Goal: Complete application form

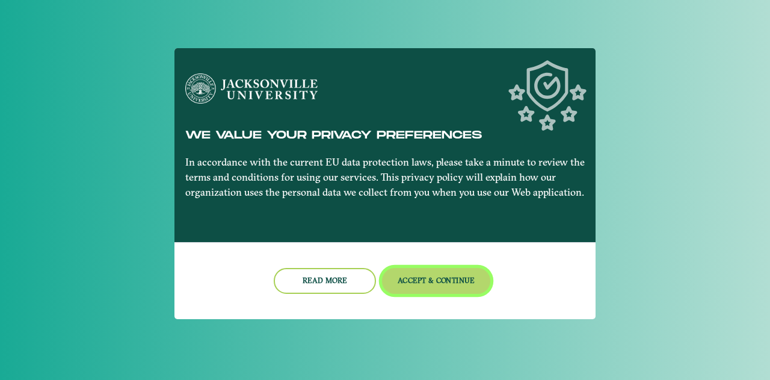
click at [427, 280] on button "Accept & Continue" at bounding box center [436, 281] width 109 height 26
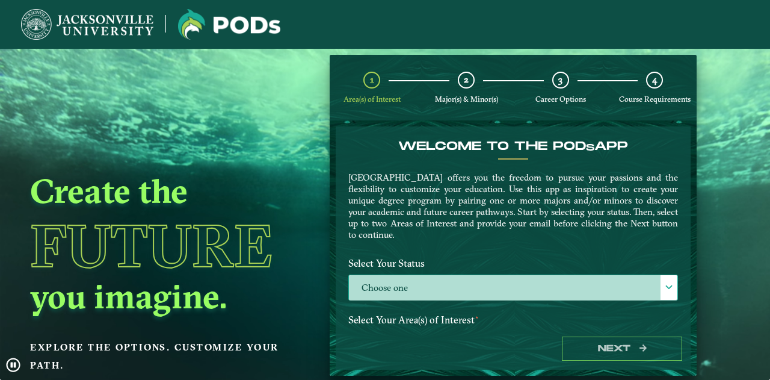
click at [466, 282] on label "Choose one" at bounding box center [513, 288] width 329 height 26
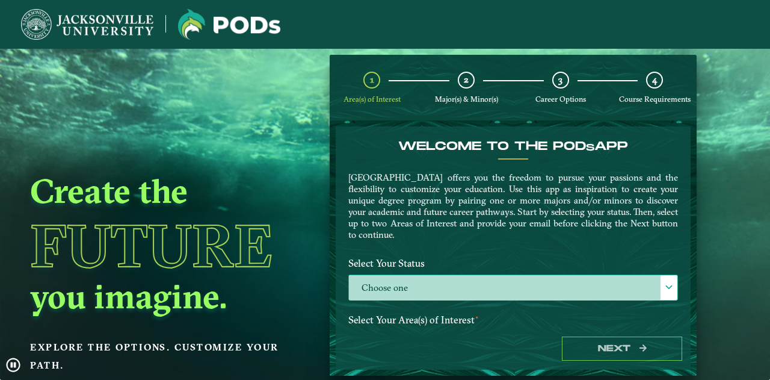
scroll to position [6, 52]
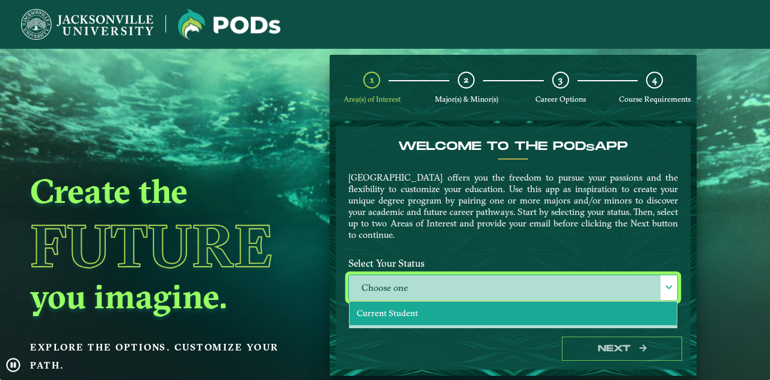
click at [433, 305] on li "Current Student" at bounding box center [513, 313] width 327 height 23
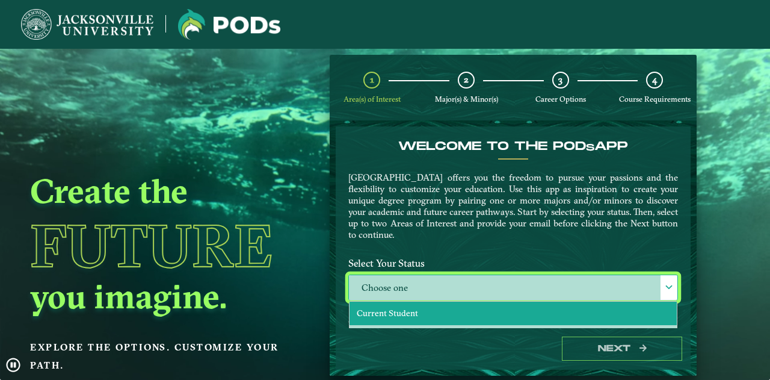
select select "[object Object]"
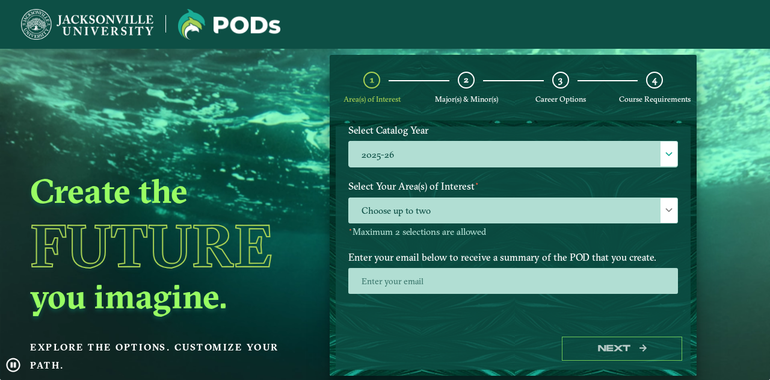
scroll to position [190, 0]
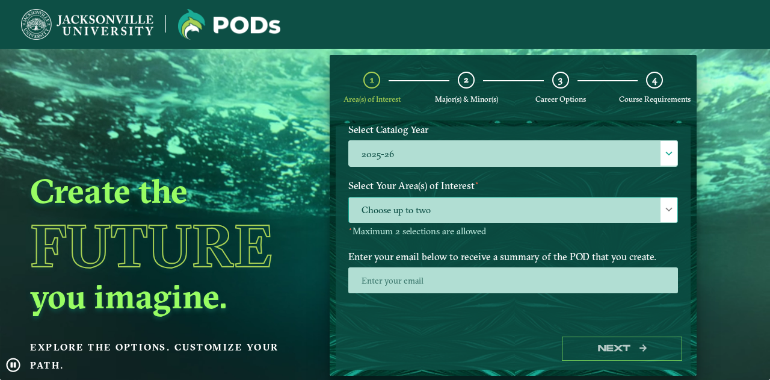
click at [589, 217] on span "Choose up to two" at bounding box center [513, 210] width 329 height 26
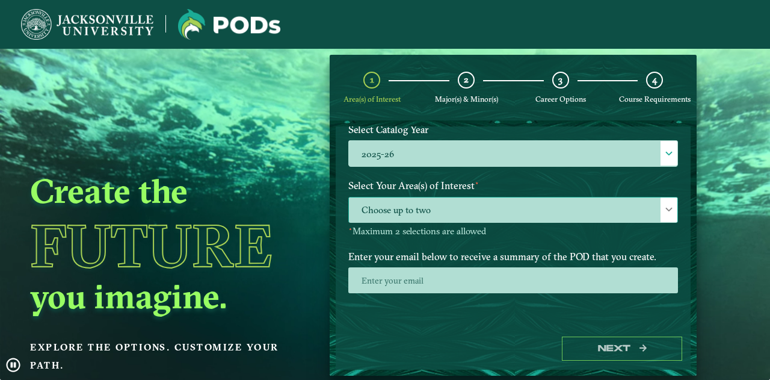
scroll to position [6, 52]
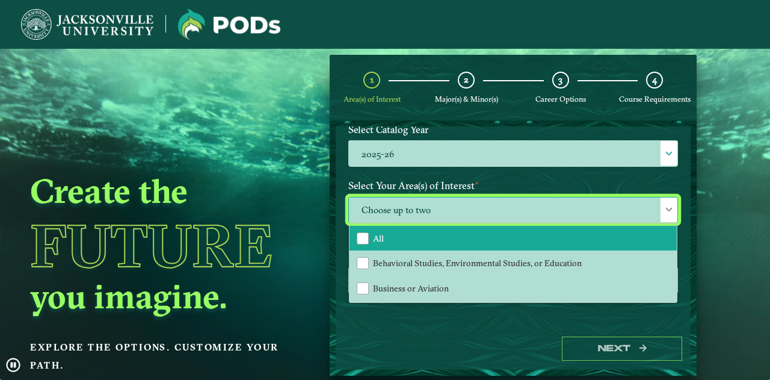
click at [544, 235] on li "All" at bounding box center [513, 238] width 327 height 25
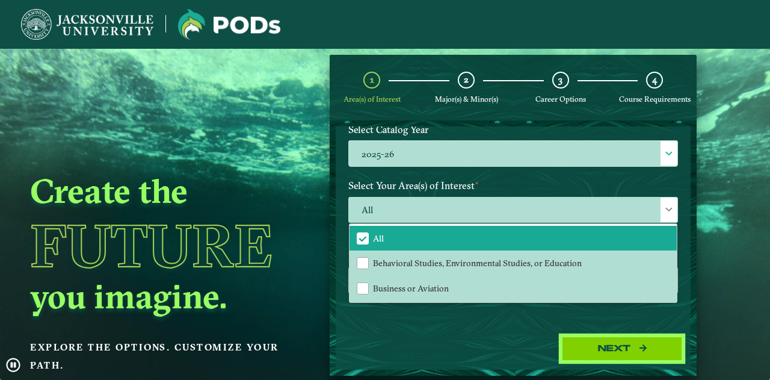
click at [623, 342] on button "Next" at bounding box center [622, 348] width 120 height 25
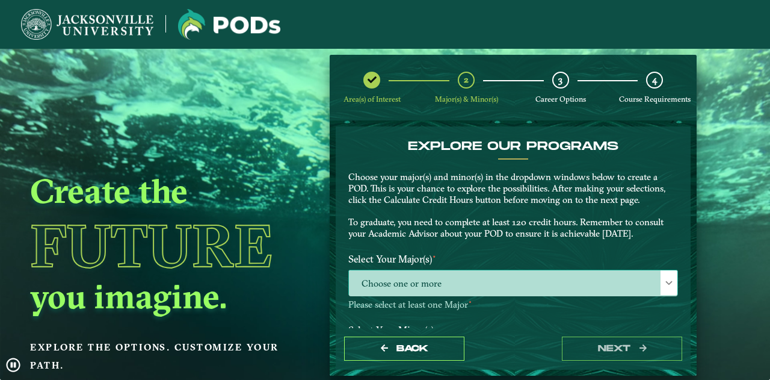
click at [559, 282] on span "Choose one or more" at bounding box center [513, 283] width 329 height 26
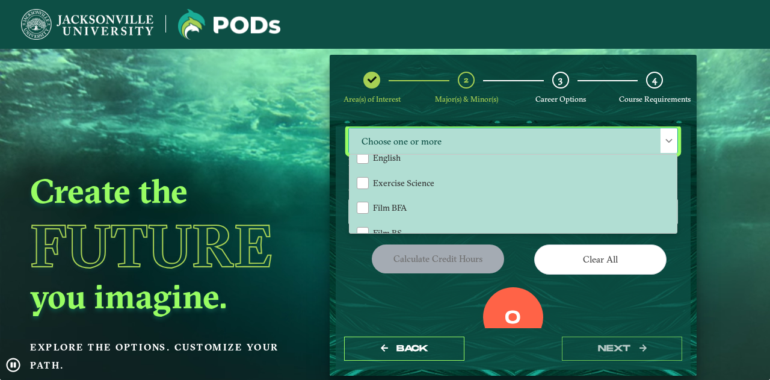
scroll to position [538, 0]
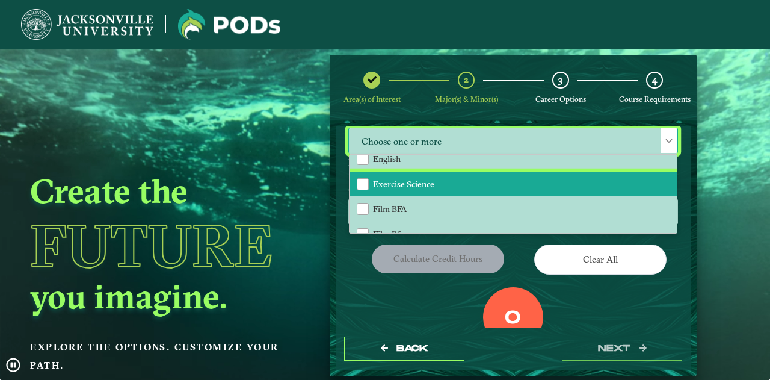
click at [466, 186] on li "Exercise Science" at bounding box center [513, 184] width 327 height 25
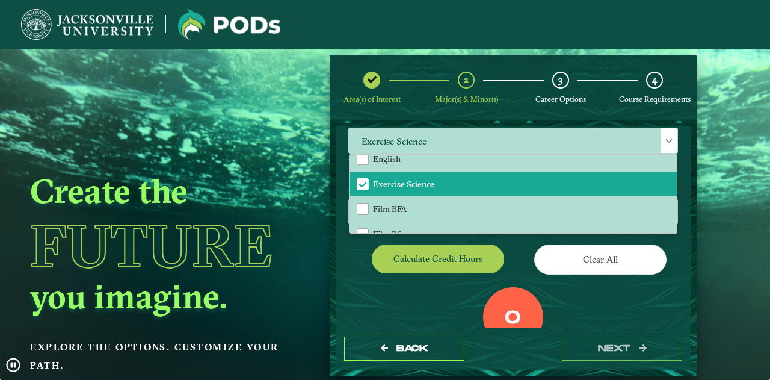
click at [519, 249] on div "Clear All" at bounding box center [600, 261] width 174 height 34
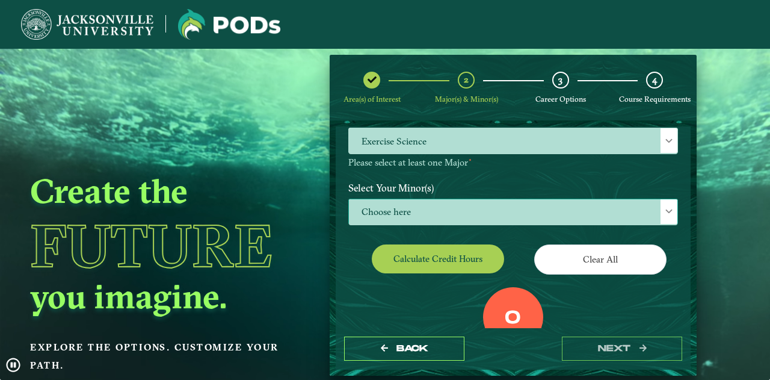
click at [494, 214] on span "Choose here" at bounding box center [513, 212] width 329 height 26
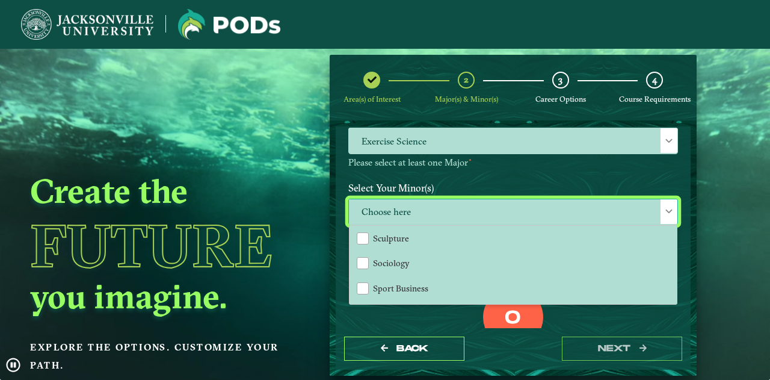
scroll to position [1131, 0]
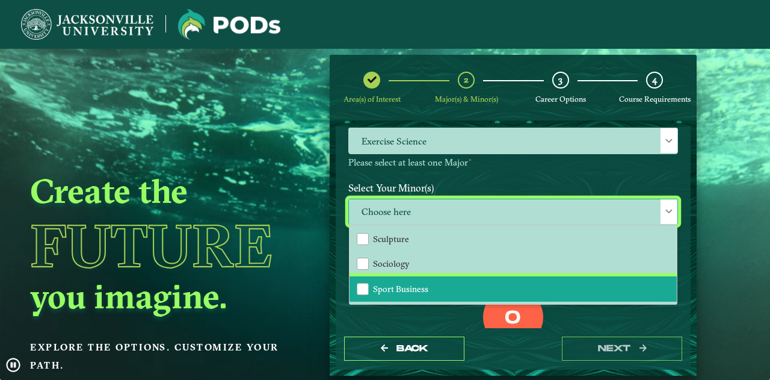
click at [451, 290] on li "Sport Business" at bounding box center [513, 288] width 327 height 25
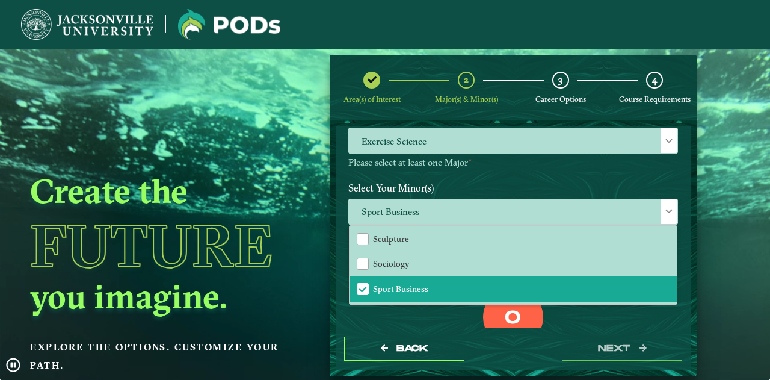
click at [596, 317] on div "0 Total Credit Hours" at bounding box center [513, 338] width 348 height 102
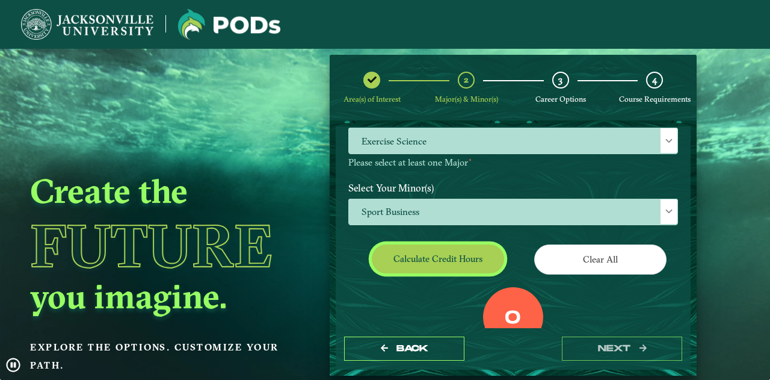
click at [461, 252] on button "Calculate credit hours" at bounding box center [438, 258] width 132 height 28
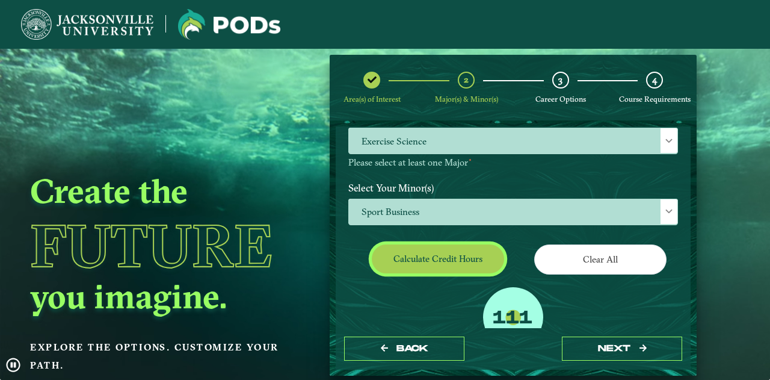
scroll to position [179, 0]
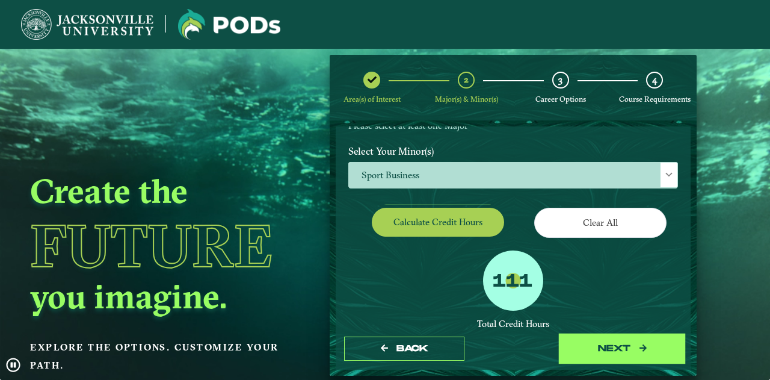
click at [633, 345] on button "next" at bounding box center [622, 348] width 120 height 25
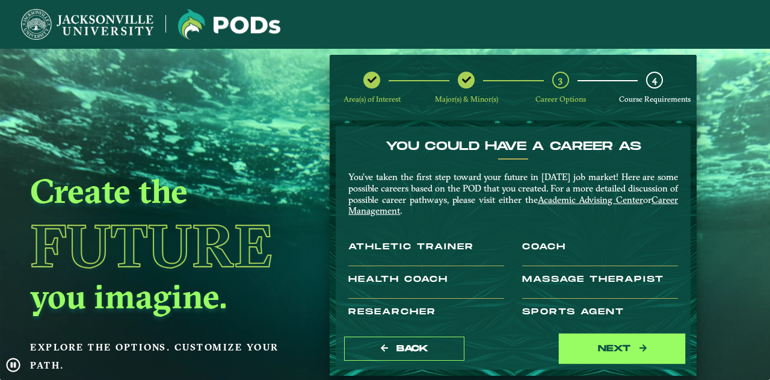
click at [633, 345] on button "next" at bounding box center [622, 348] width 120 height 25
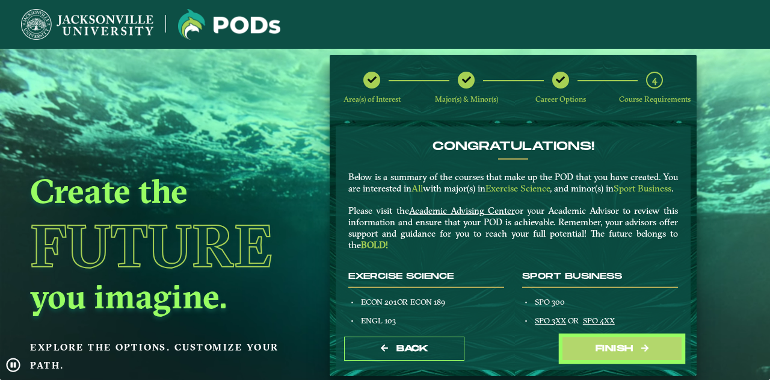
click at [633, 345] on button "Finish" at bounding box center [622, 348] width 120 height 25
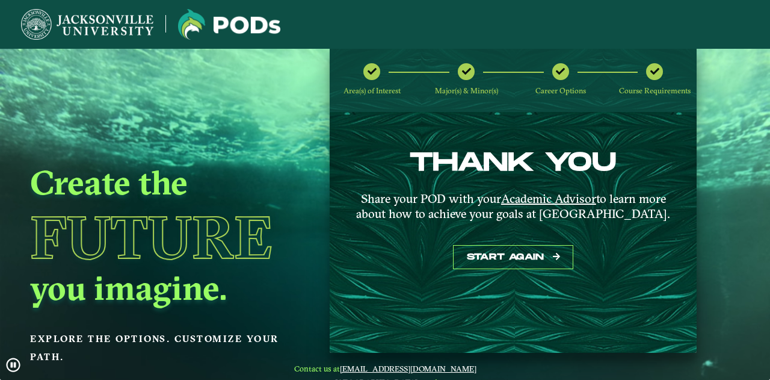
scroll to position [7, 0]
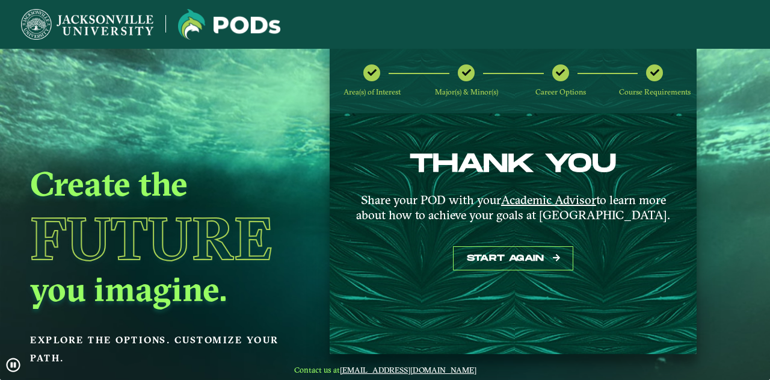
click at [643, 95] on span "Course Requirements" at bounding box center [655, 91] width 72 height 9
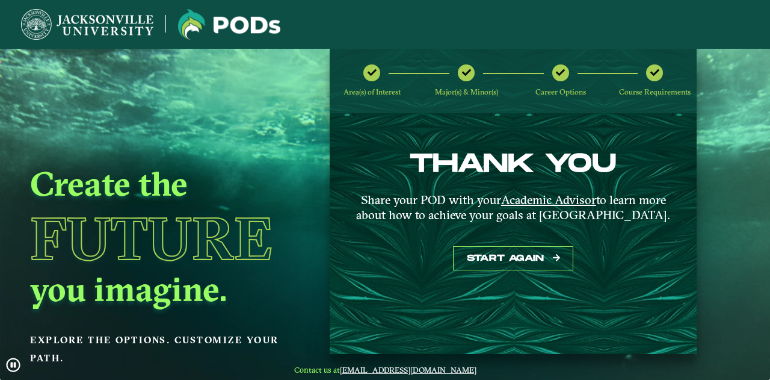
click at [394, 136] on div "THANK YOU Share your POD with your Academic Advisor to learn more about how to …" at bounding box center [513, 233] width 367 height 241
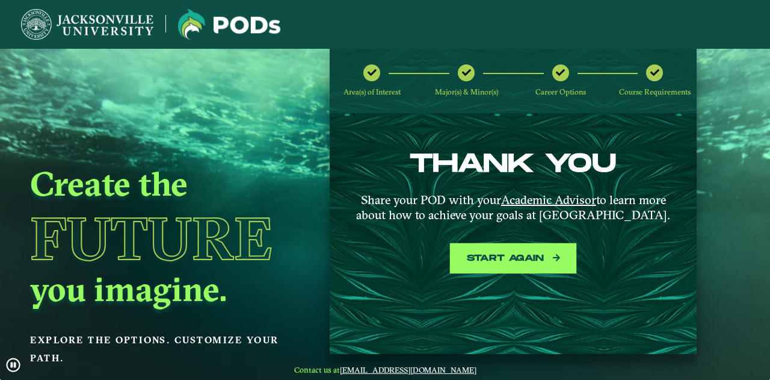
click at [483, 261] on button "Start again" at bounding box center [513, 258] width 120 height 25
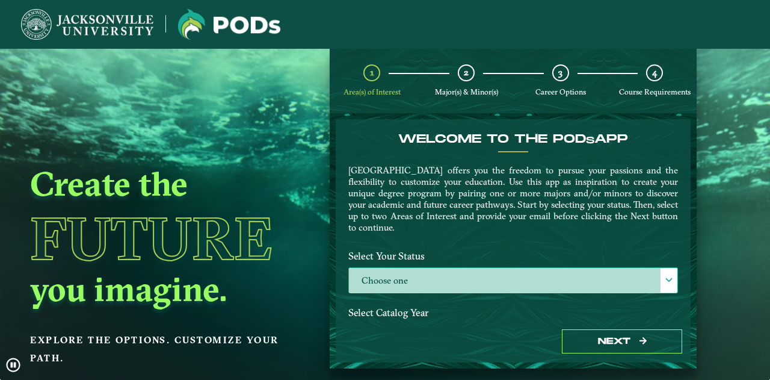
click at [514, 277] on label "Choose one" at bounding box center [513, 281] width 329 height 26
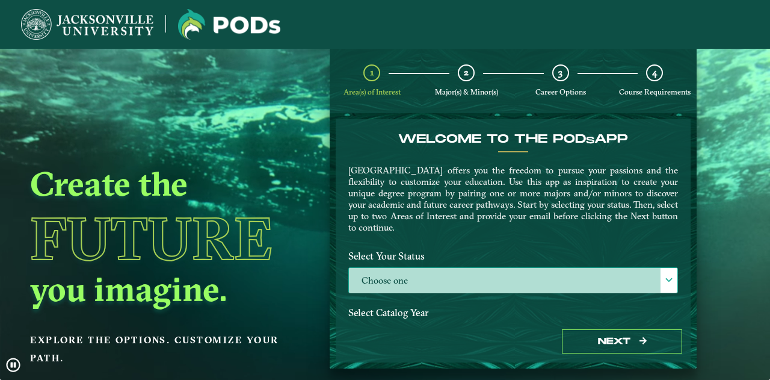
scroll to position [6, 52]
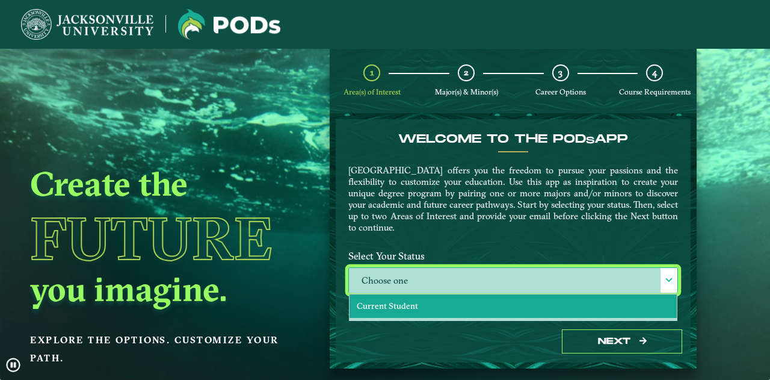
click at [493, 302] on li "Current Student" at bounding box center [513, 305] width 327 height 23
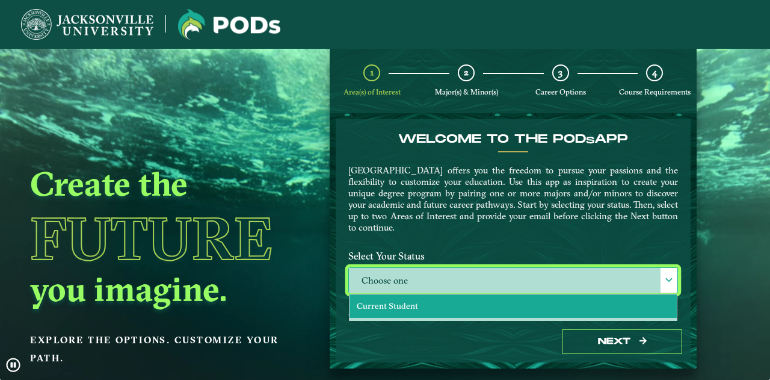
select select "[object Object]"
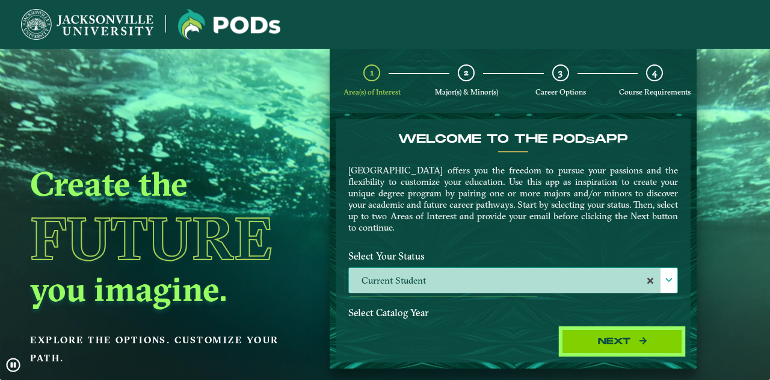
click at [587, 335] on button "Next" at bounding box center [622, 341] width 120 height 25
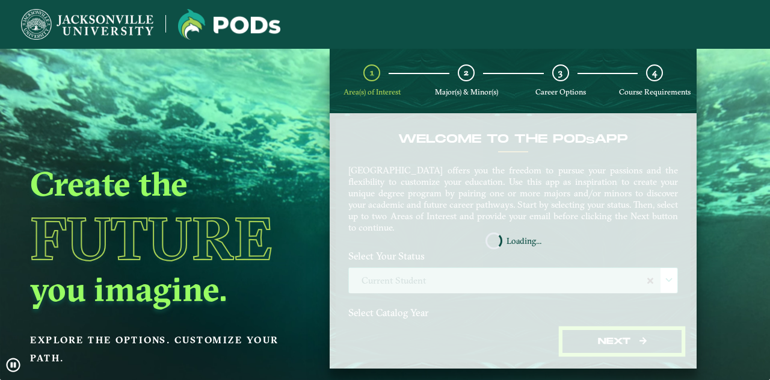
scroll to position [48, 0]
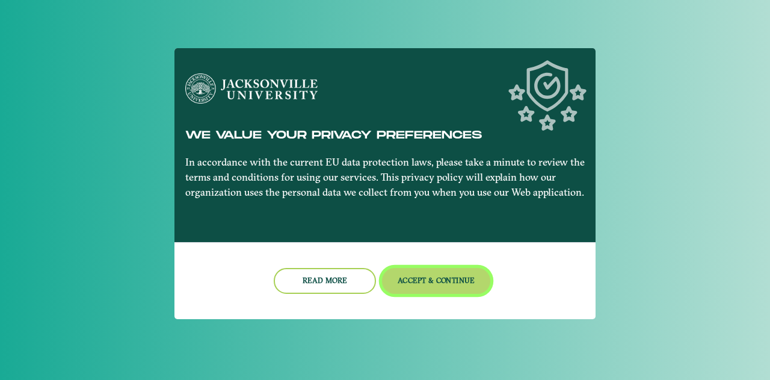
click at [456, 279] on button "Accept & Continue" at bounding box center [436, 281] width 109 height 26
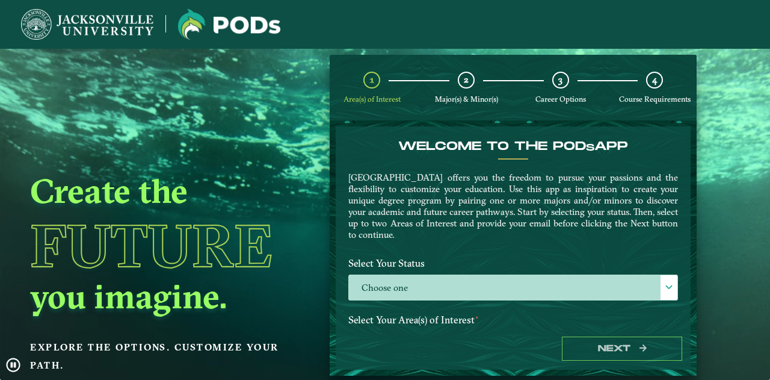
click at [456, 279] on label "Choose one" at bounding box center [513, 288] width 329 height 26
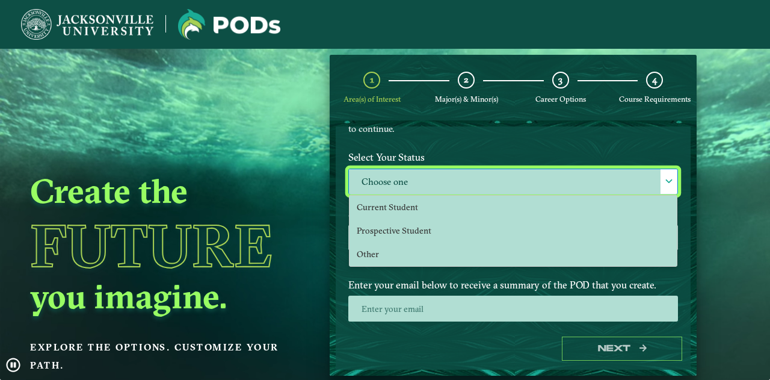
scroll to position [106, 0]
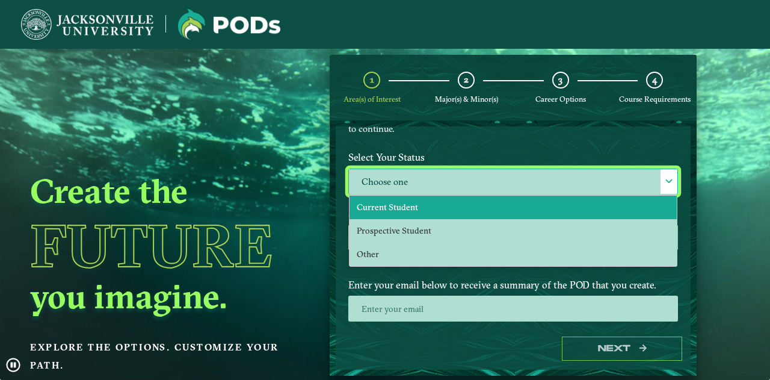
click at [414, 199] on li "Current Student" at bounding box center [513, 207] width 327 height 23
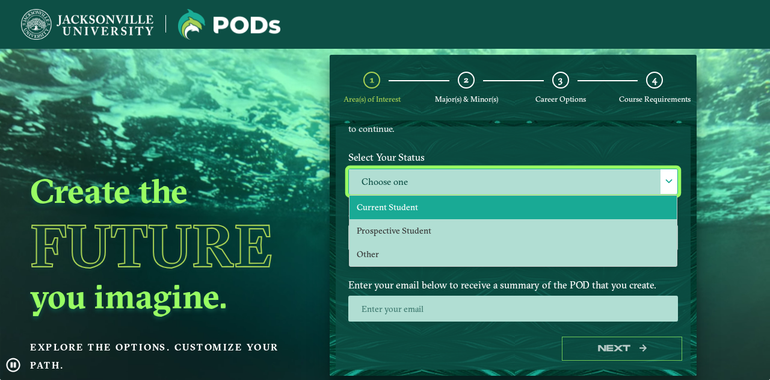
select select "[object Object]"
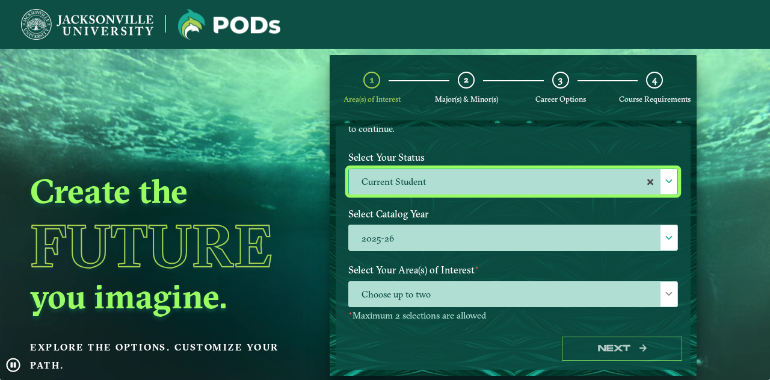
scroll to position [200, 0]
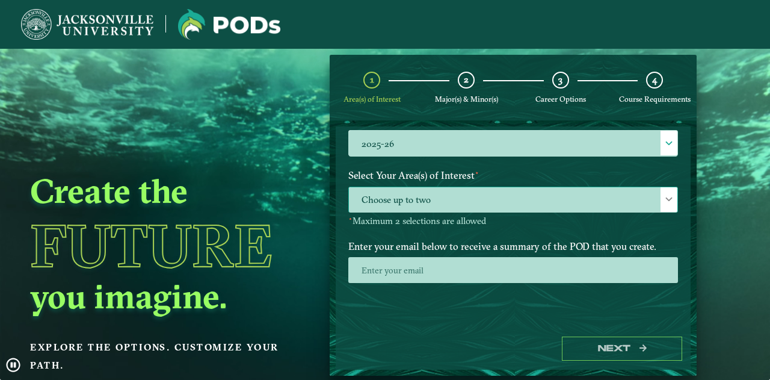
click at [556, 199] on span "Choose up to two" at bounding box center [513, 200] width 329 height 26
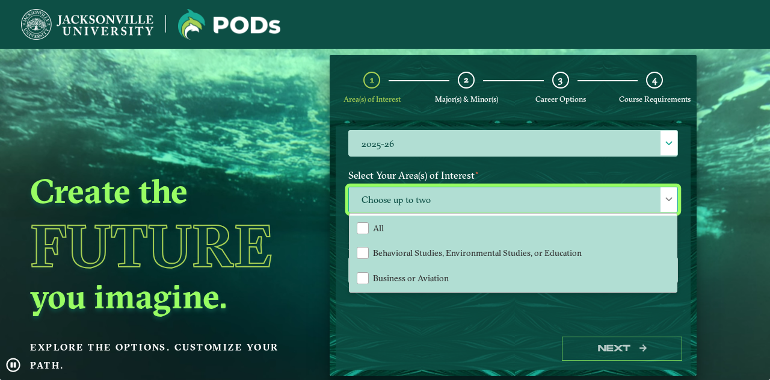
scroll to position [6, 52]
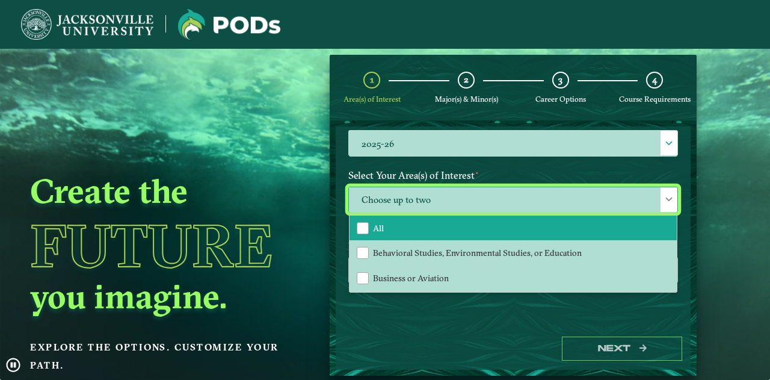
click at [491, 226] on li "All" at bounding box center [513, 227] width 327 height 25
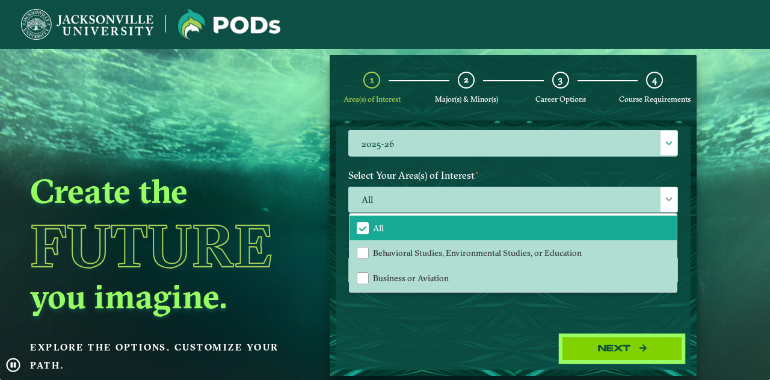
click at [607, 352] on button "Next" at bounding box center [622, 348] width 120 height 25
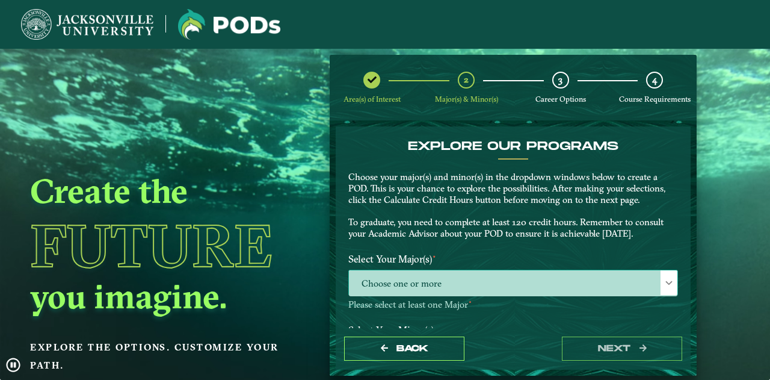
click at [527, 282] on span "Choose one or more" at bounding box center [513, 283] width 329 height 26
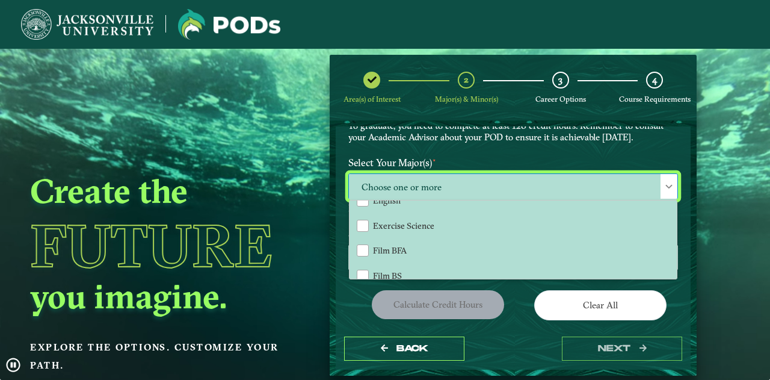
scroll to position [542, 0]
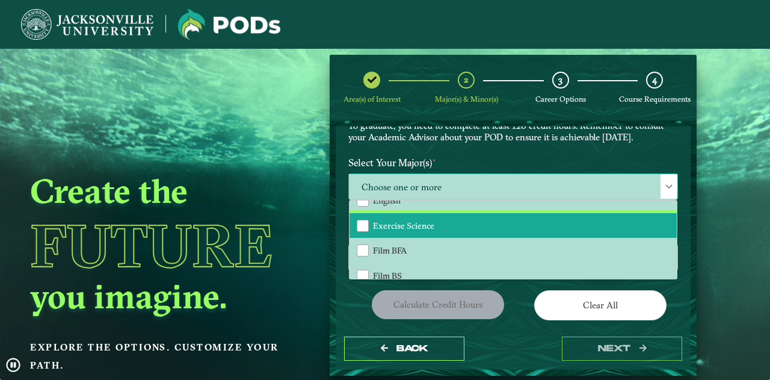
click at [454, 225] on li "Exercise Science" at bounding box center [513, 225] width 327 height 25
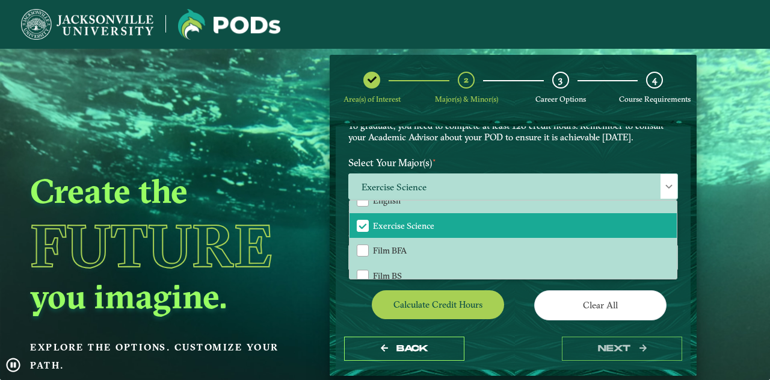
click at [527, 311] on div "Clear All" at bounding box center [600, 307] width 174 height 34
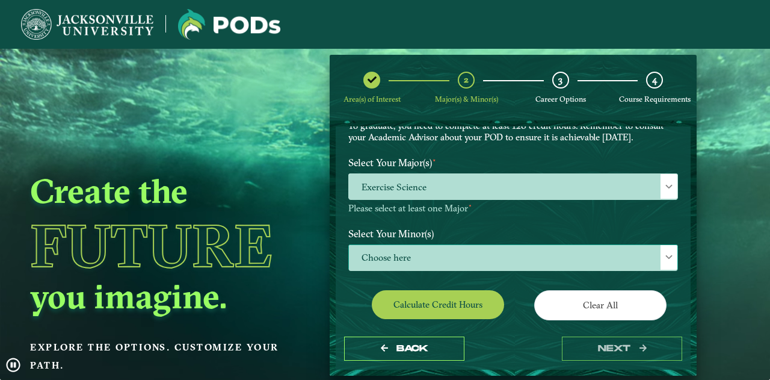
click at [494, 252] on span "Choose here" at bounding box center [513, 258] width 329 height 26
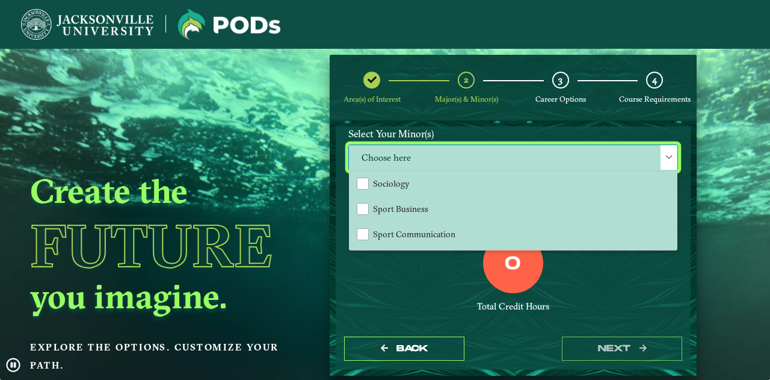
scroll to position [1158, 0]
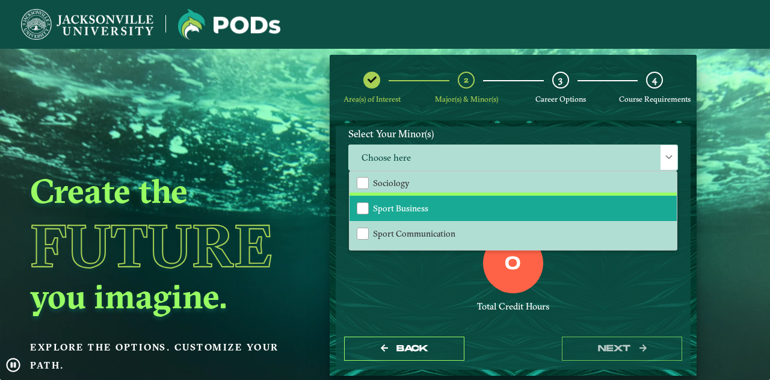
click at [501, 218] on li "Sport Business" at bounding box center [513, 208] width 327 height 25
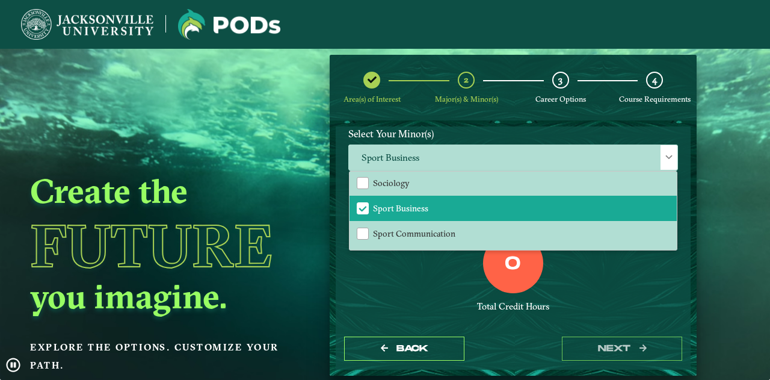
click at [585, 281] on div "0 Total Credit Hours" at bounding box center [513, 284] width 348 height 102
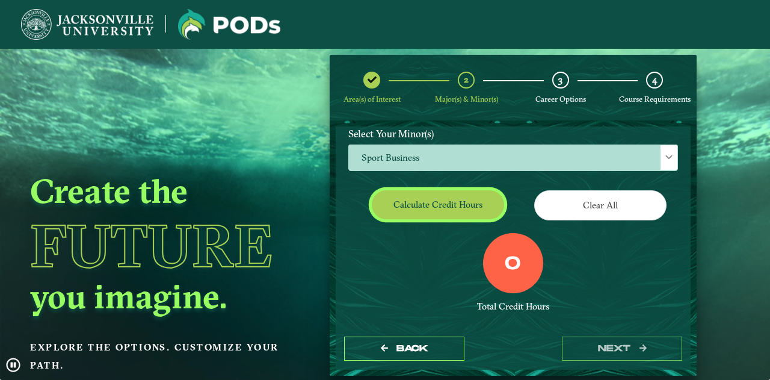
click at [447, 204] on button "Calculate credit hours" at bounding box center [438, 204] width 132 height 28
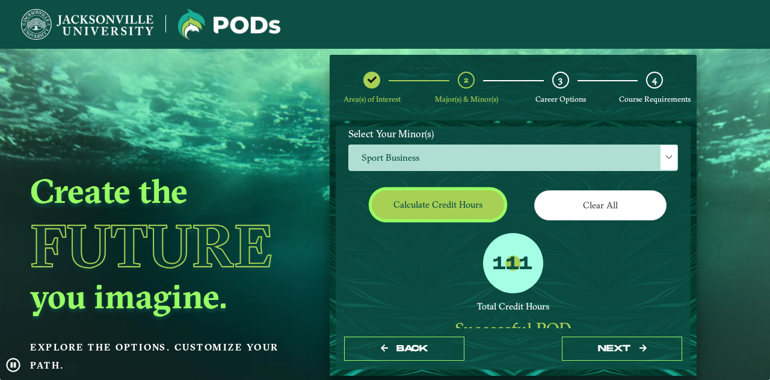
scroll to position [179, 0]
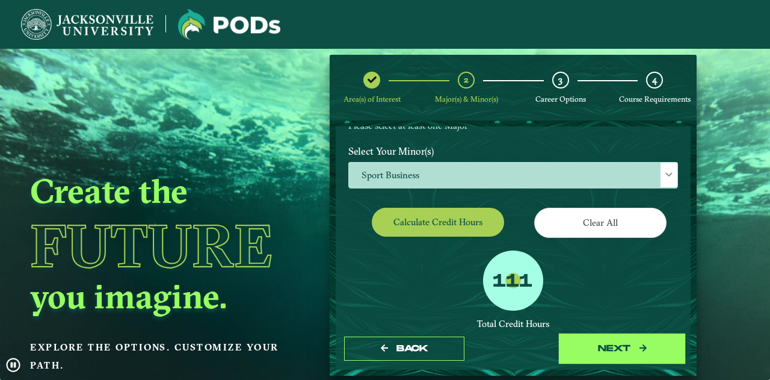
click at [613, 339] on button "next" at bounding box center [622, 348] width 120 height 25
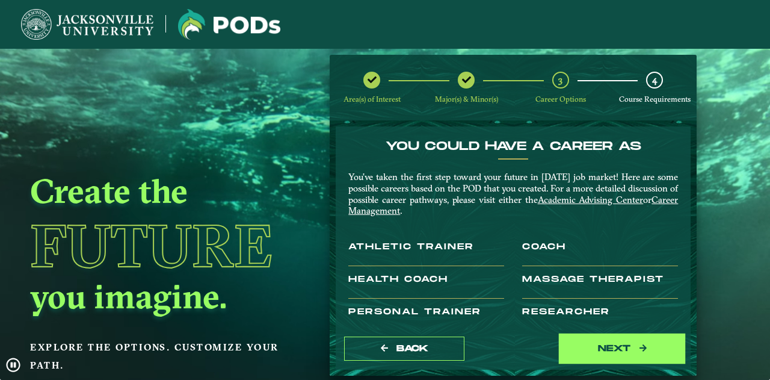
click at [588, 347] on button "next" at bounding box center [622, 348] width 120 height 25
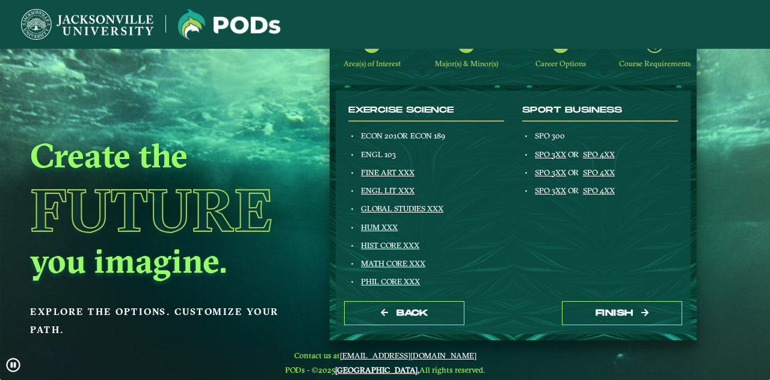
scroll to position [35, 0]
